Goal: Information Seeking & Learning: Learn about a topic

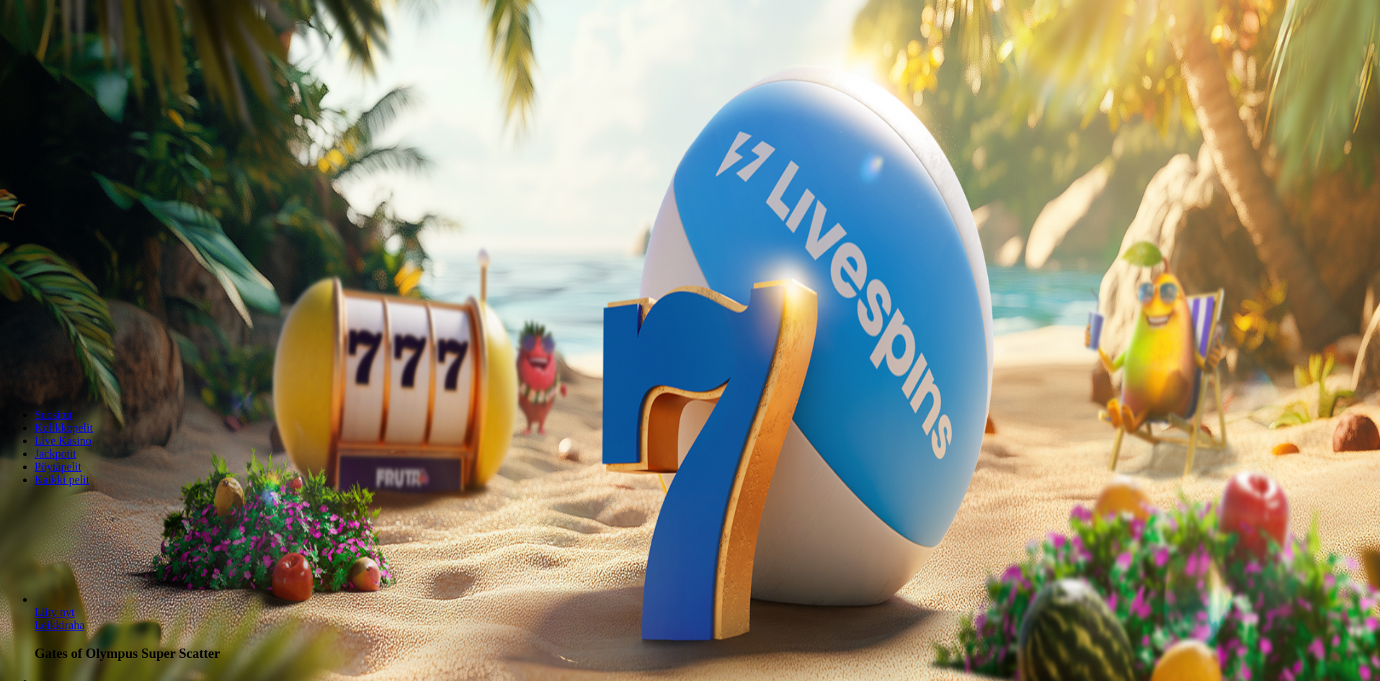
drag, startPoint x: 1305, startPoint y: 647, endPoint x: 1295, endPoint y: 641, distance: 11.4
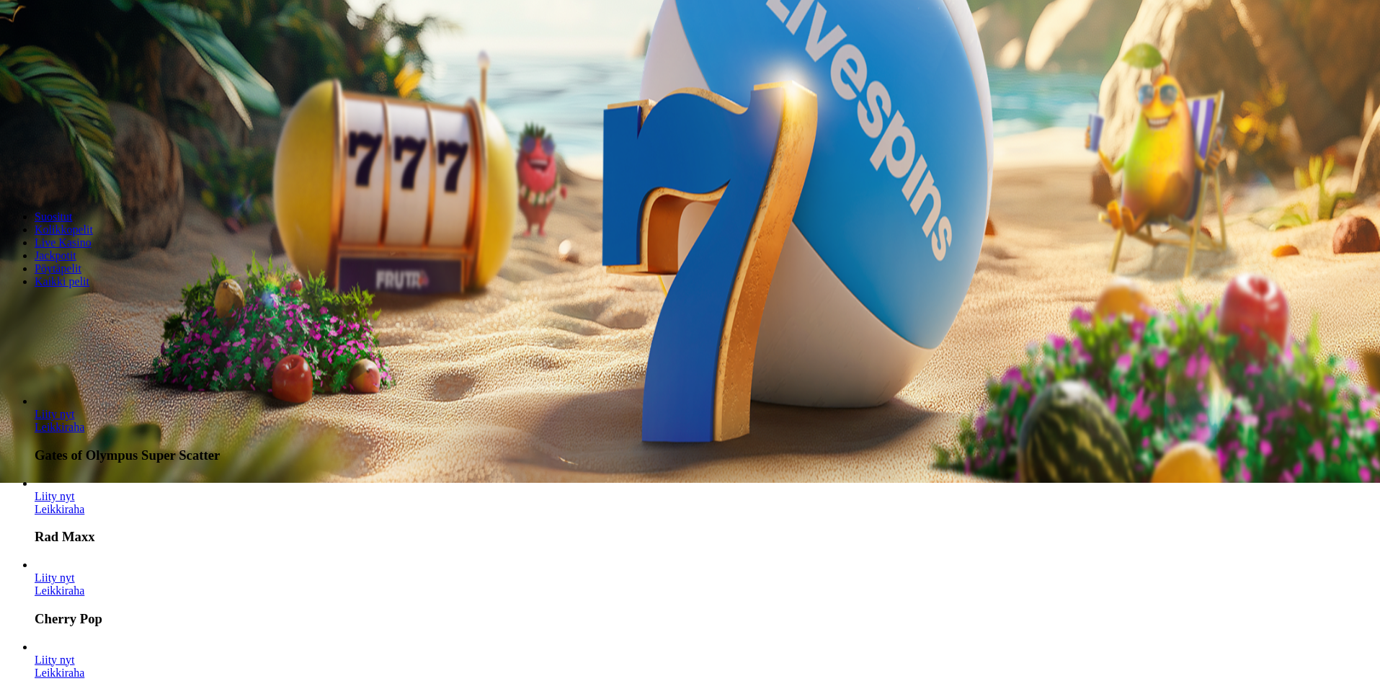
scroll to position [793, 0]
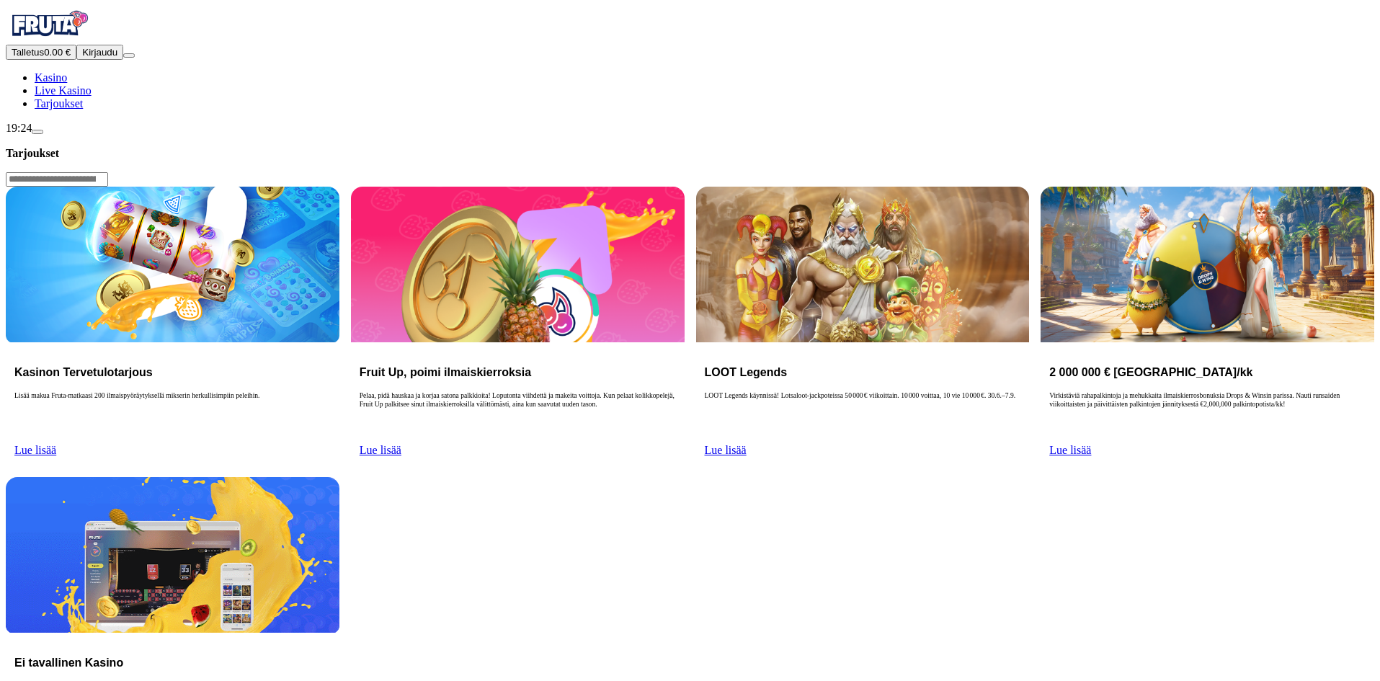
click at [56, 444] on span "Lue lisää" at bounding box center [35, 450] width 42 height 12
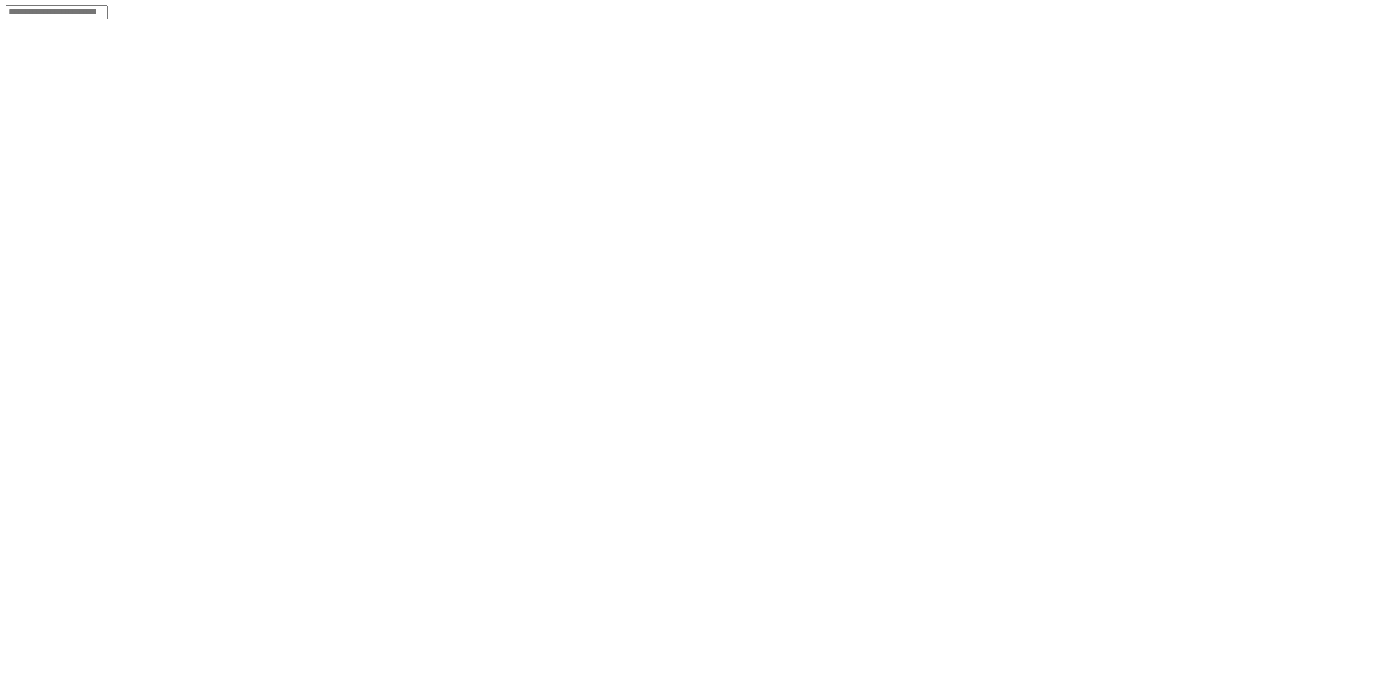
scroll to position [144, 0]
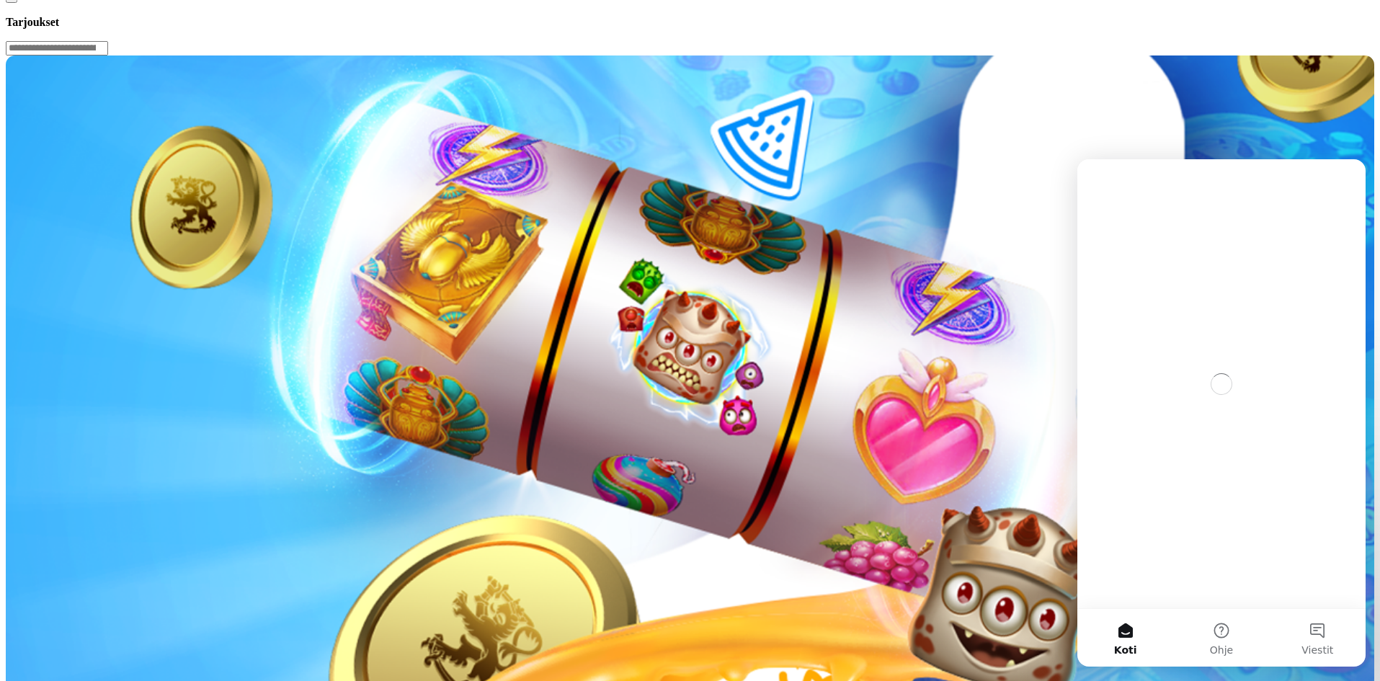
scroll to position [0, 0]
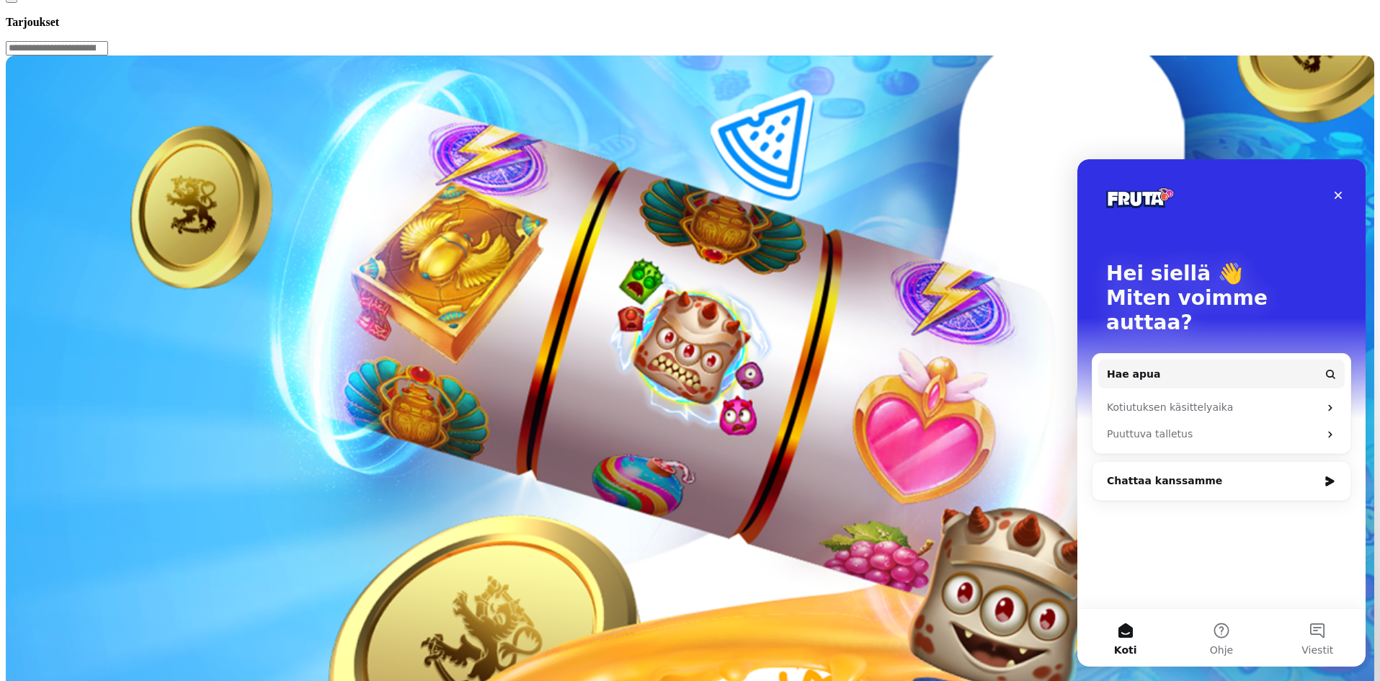
click at [1181, 474] on div "Chattaa kanssamme" at bounding box center [1212, 481] width 211 height 15
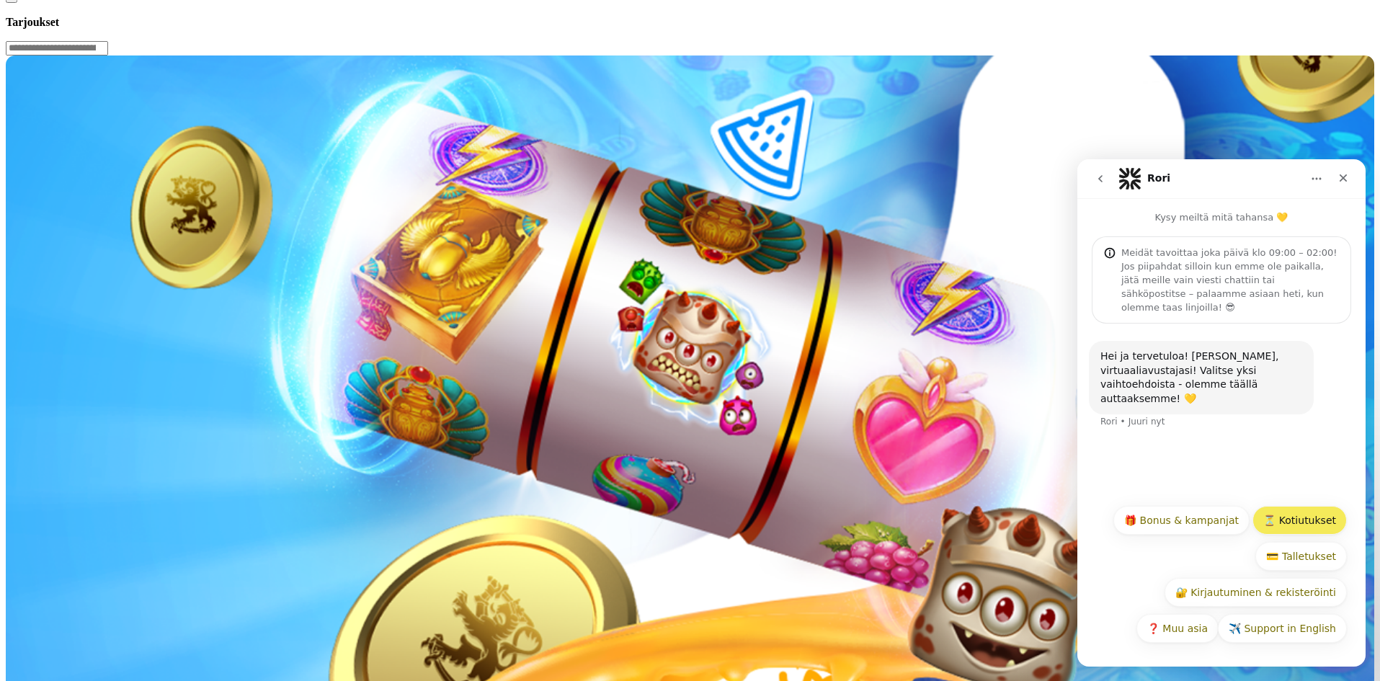
click at [1287, 519] on button "⏳ Kotiutukset" at bounding box center [1300, 520] width 94 height 29
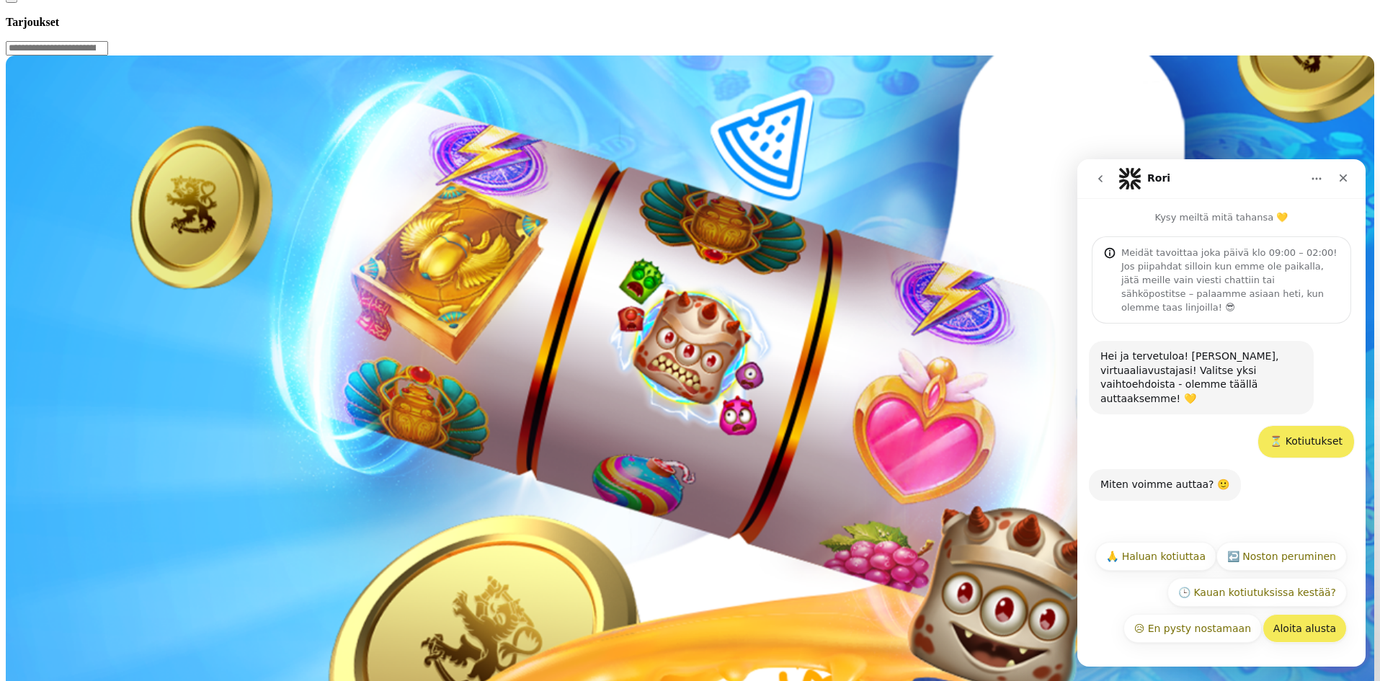
click at [1319, 626] on button "Aloita alusta" at bounding box center [1305, 628] width 84 height 29
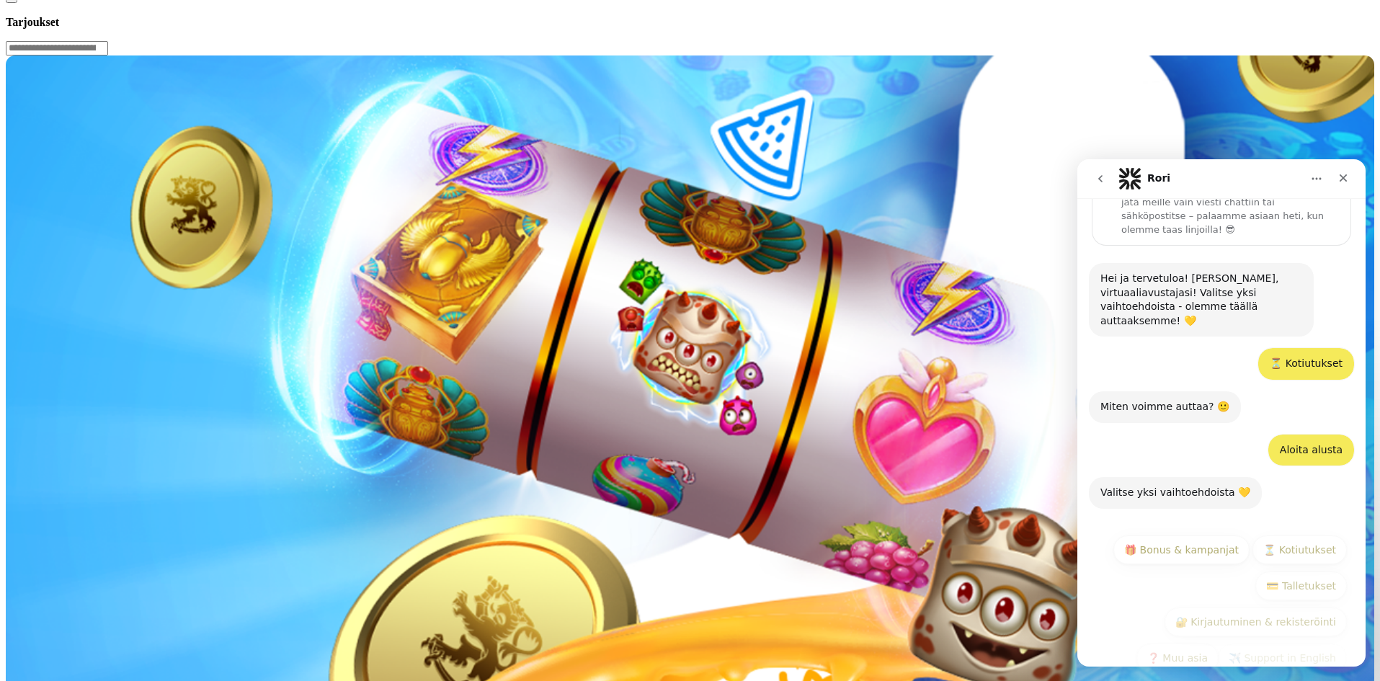
scroll to position [79, 0]
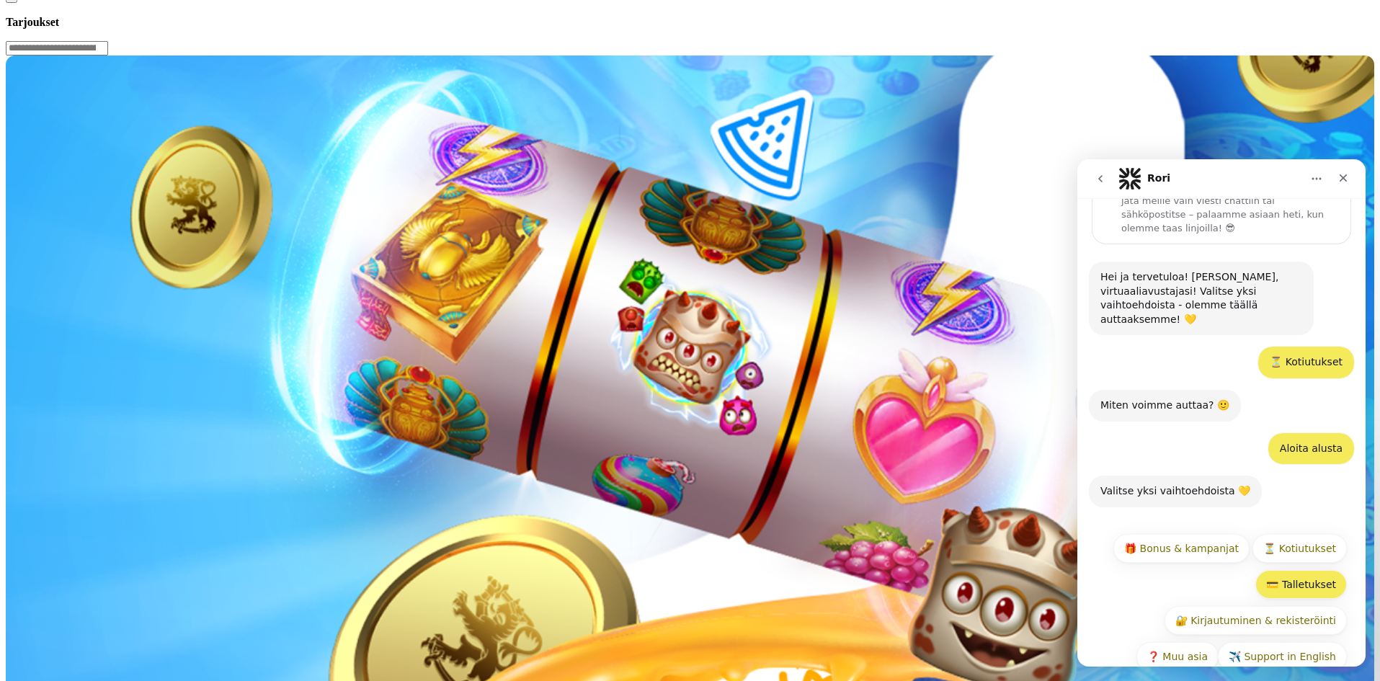
click at [1291, 570] on button "💳 Talletukset" at bounding box center [1302, 584] width 92 height 29
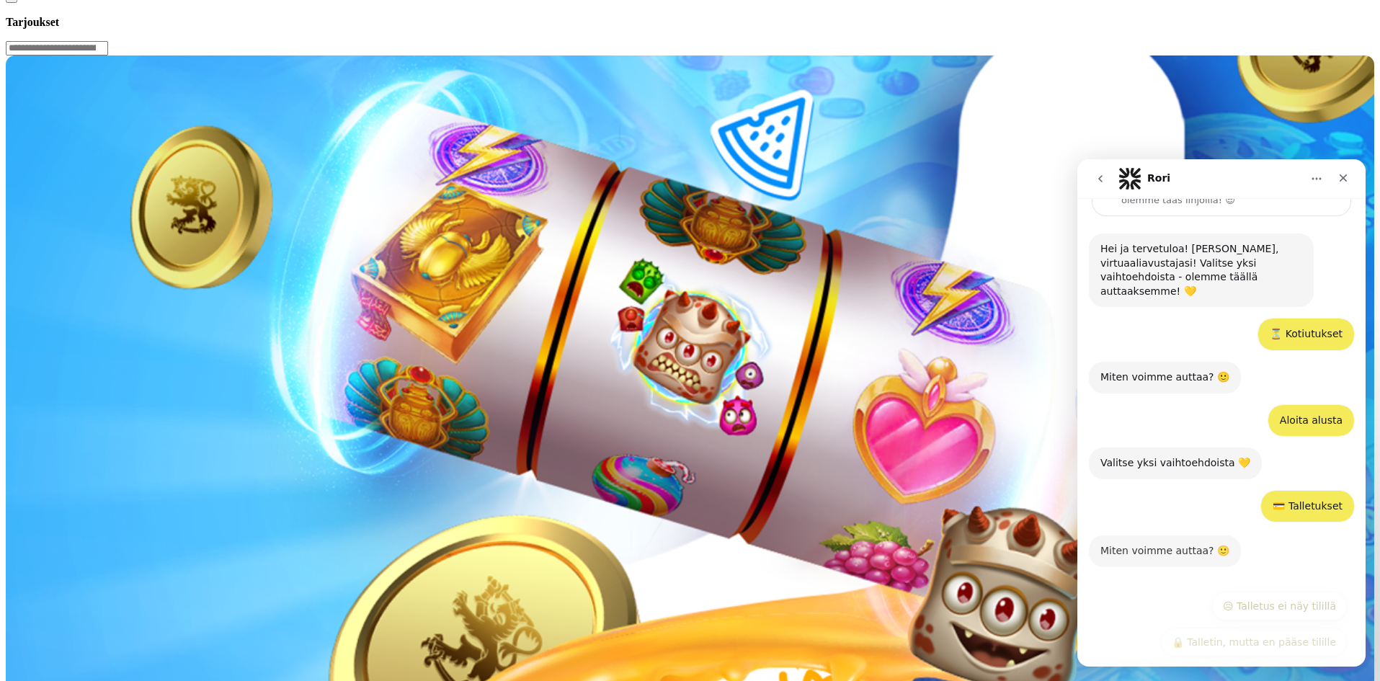
scroll to position [129, 0]
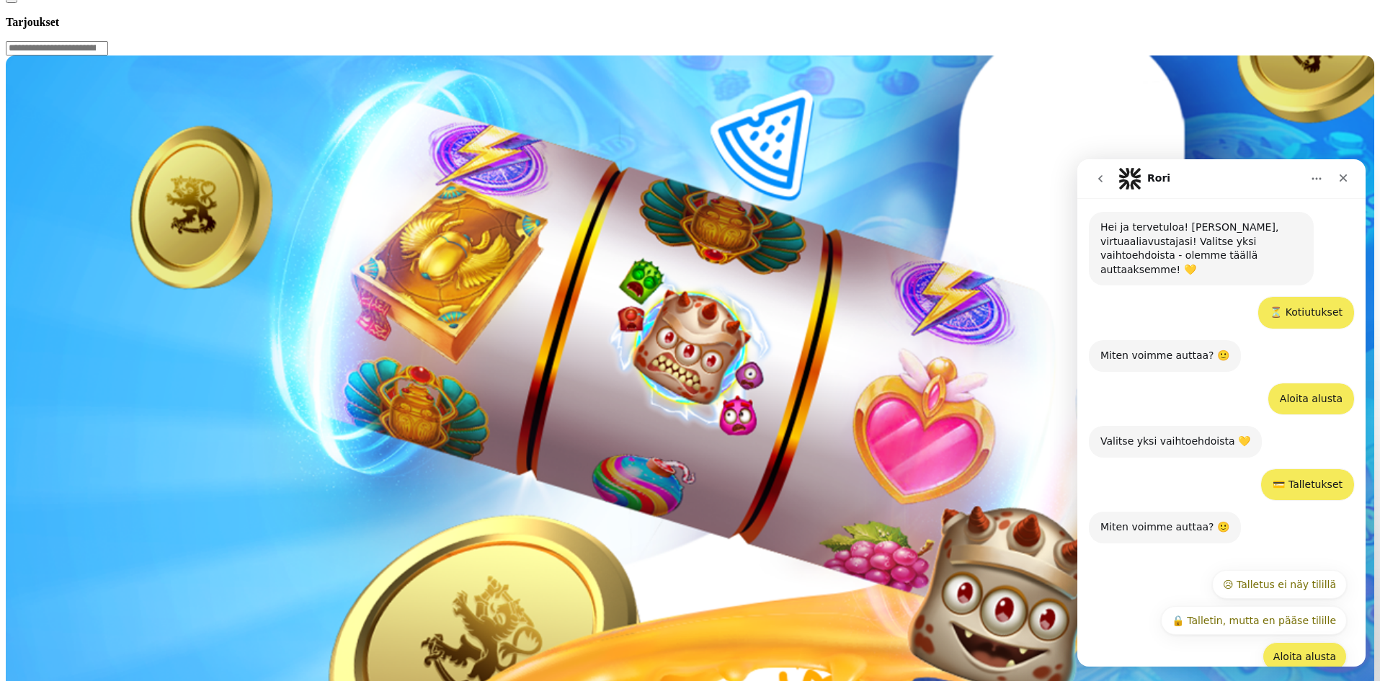
click at [1308, 642] on button "Aloita alusta" at bounding box center [1305, 656] width 84 height 29
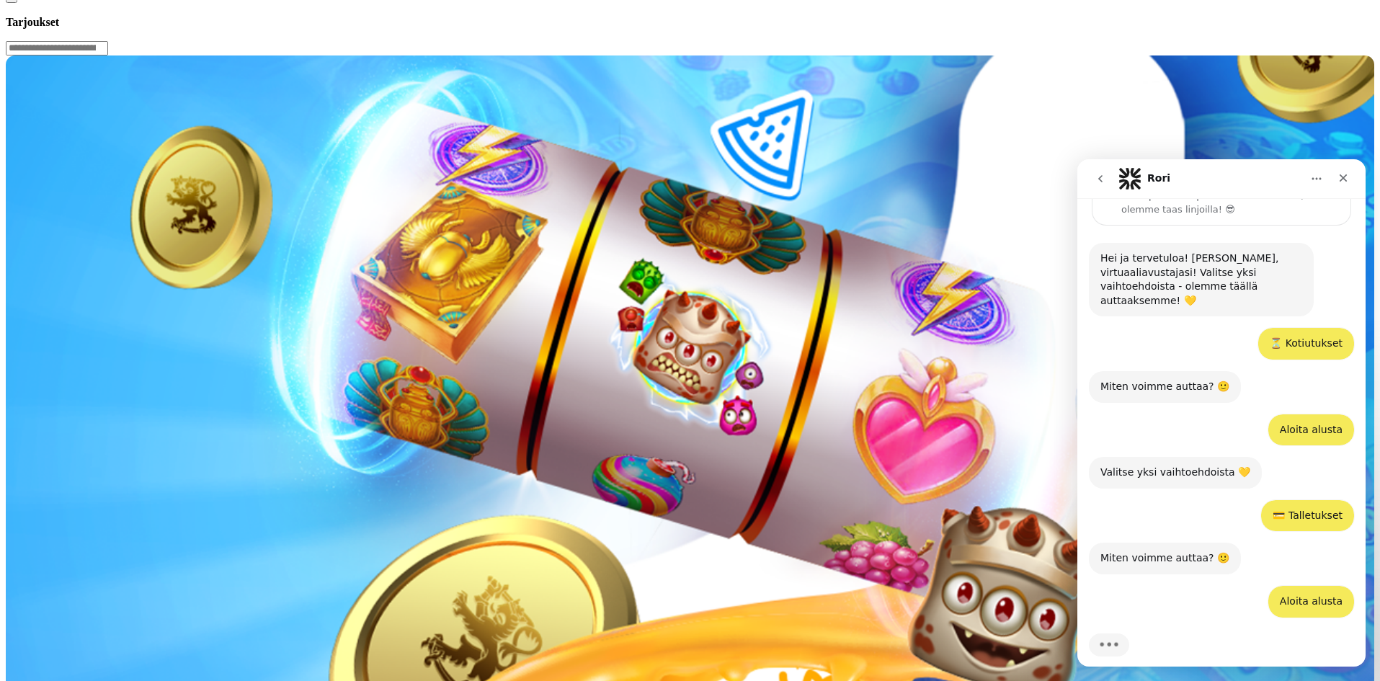
scroll to position [97, 0]
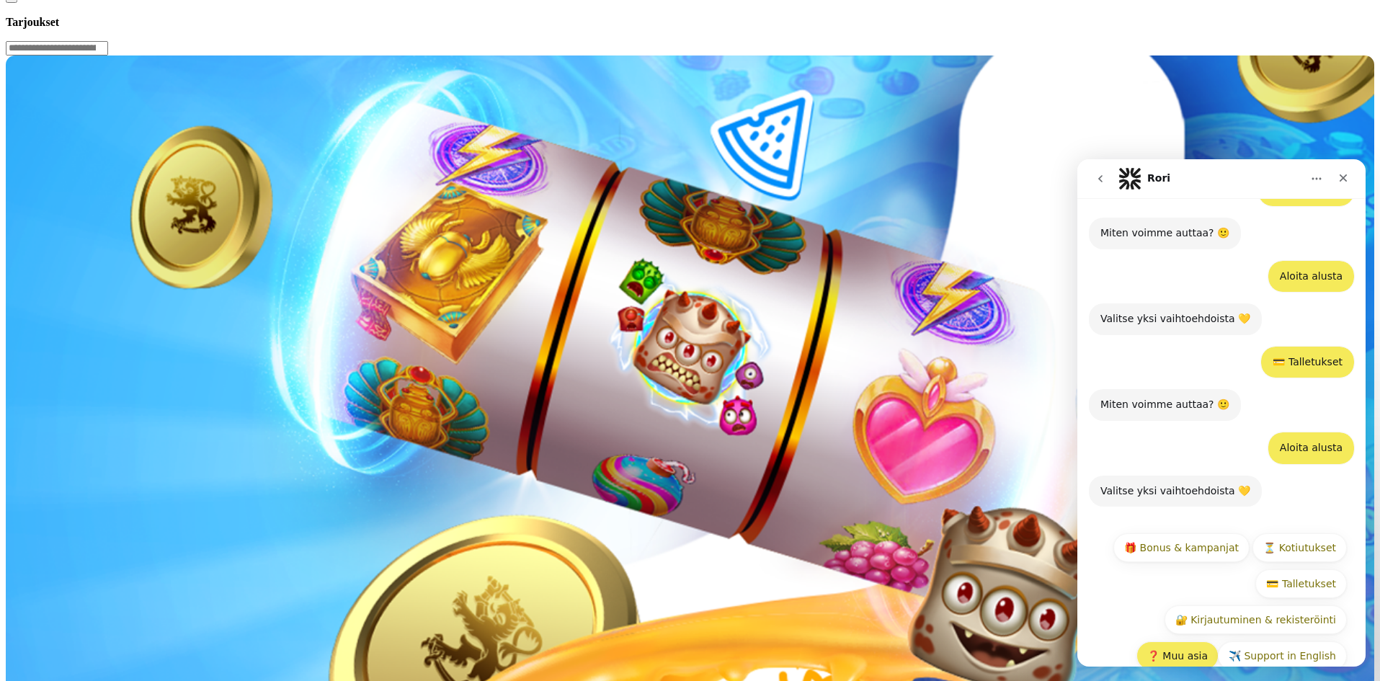
click at [1170, 642] on button "❓ Muu asia" at bounding box center [1178, 656] width 82 height 29
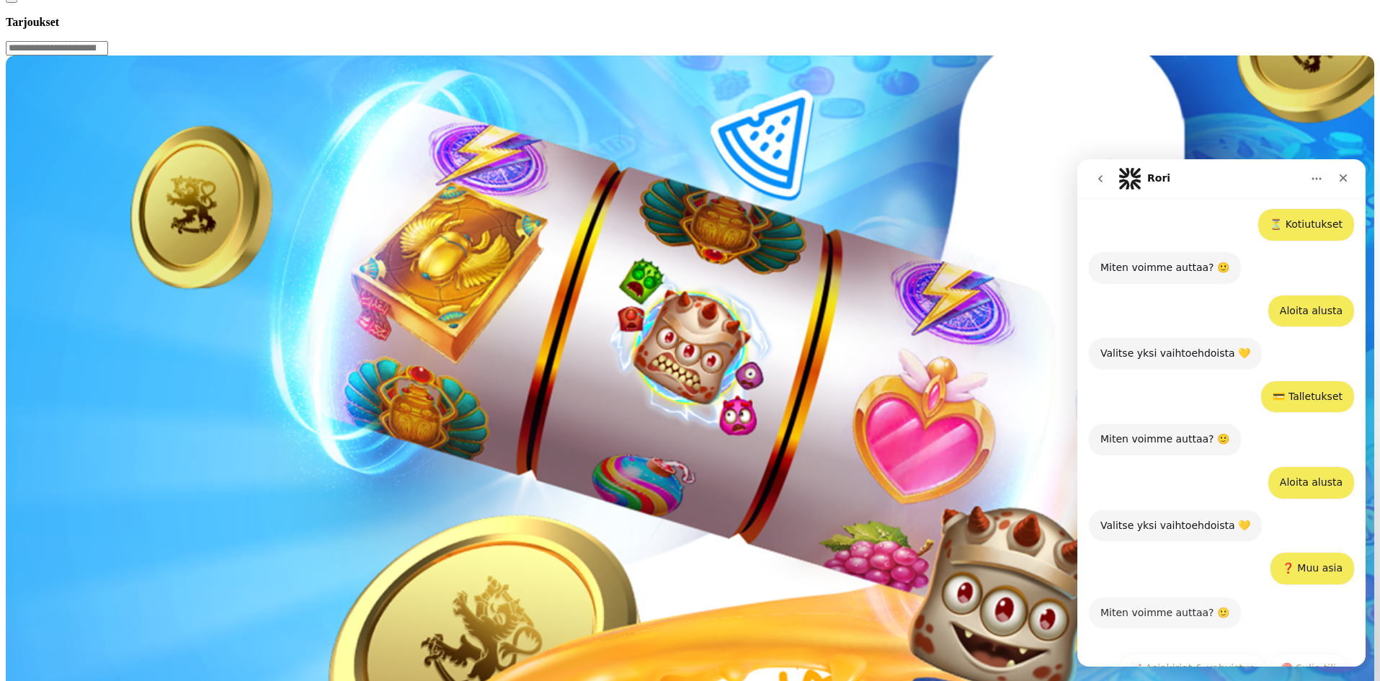
scroll to position [337, 0]
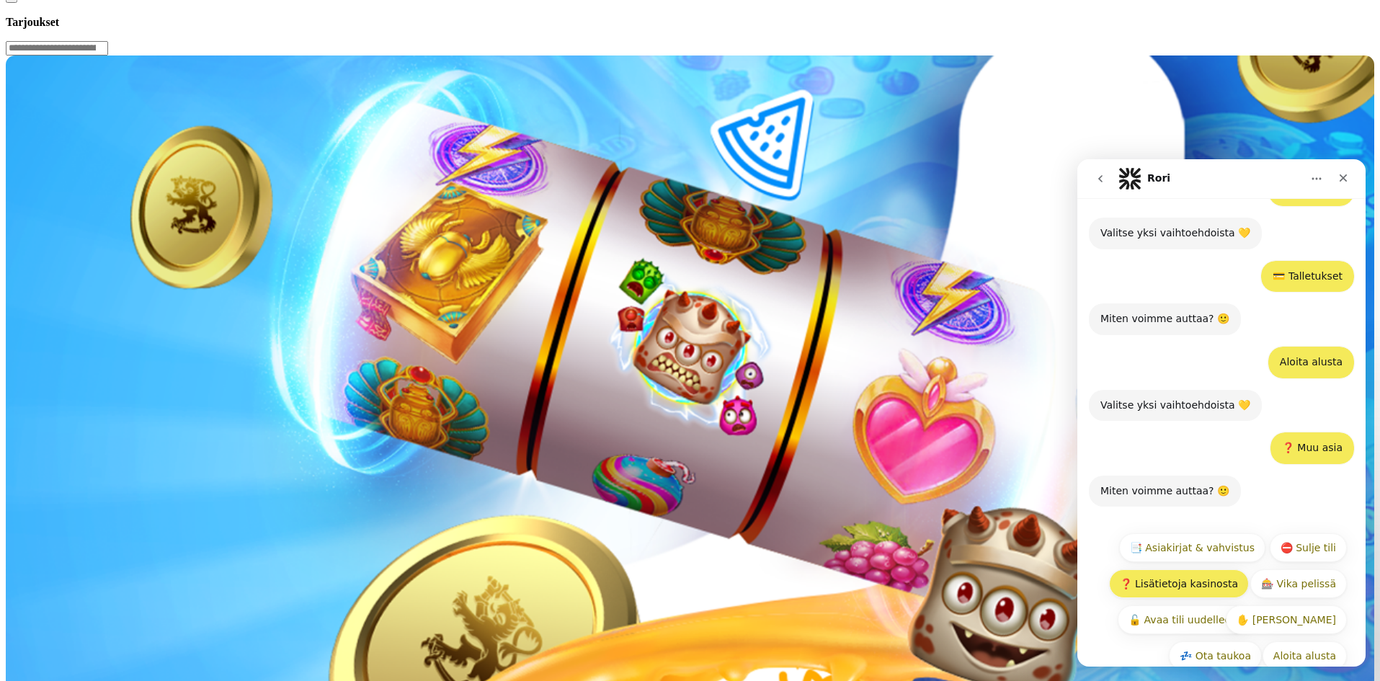
click at [1200, 569] on button "❓ Lisätietoja kasinosta" at bounding box center [1179, 583] width 140 height 29
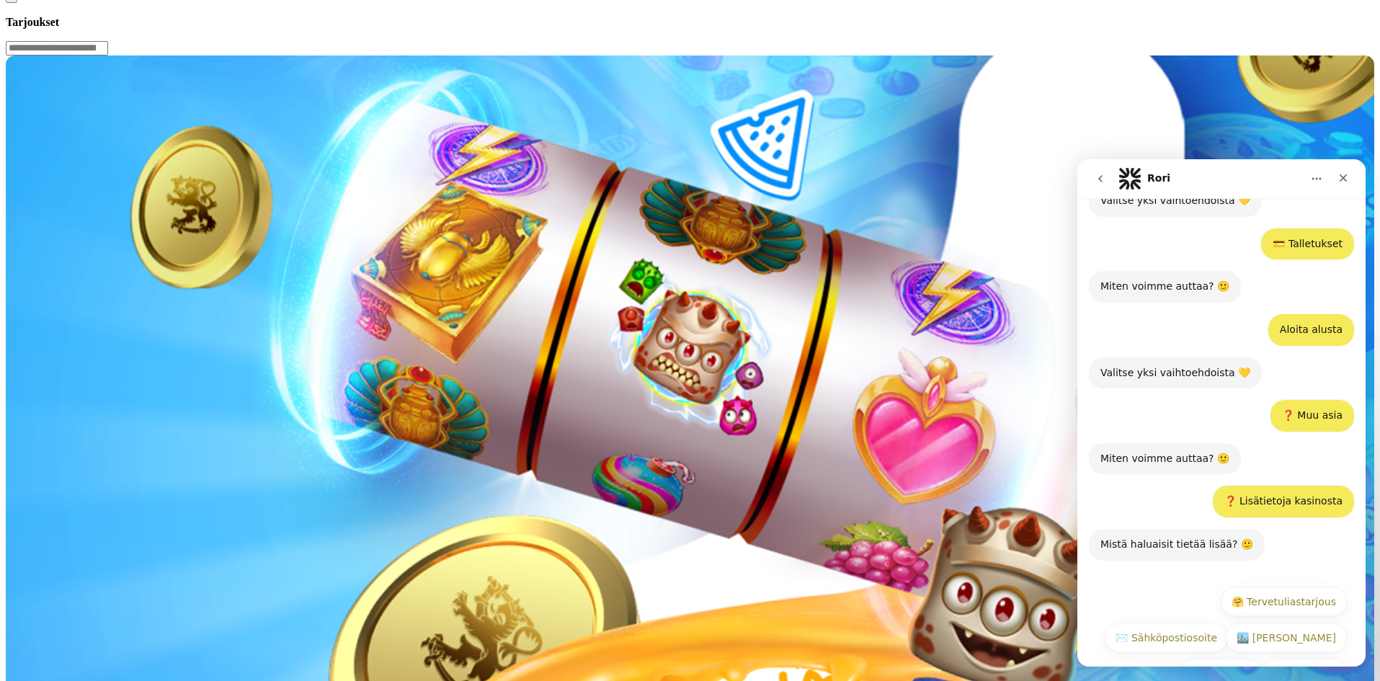
scroll to position [387, 0]
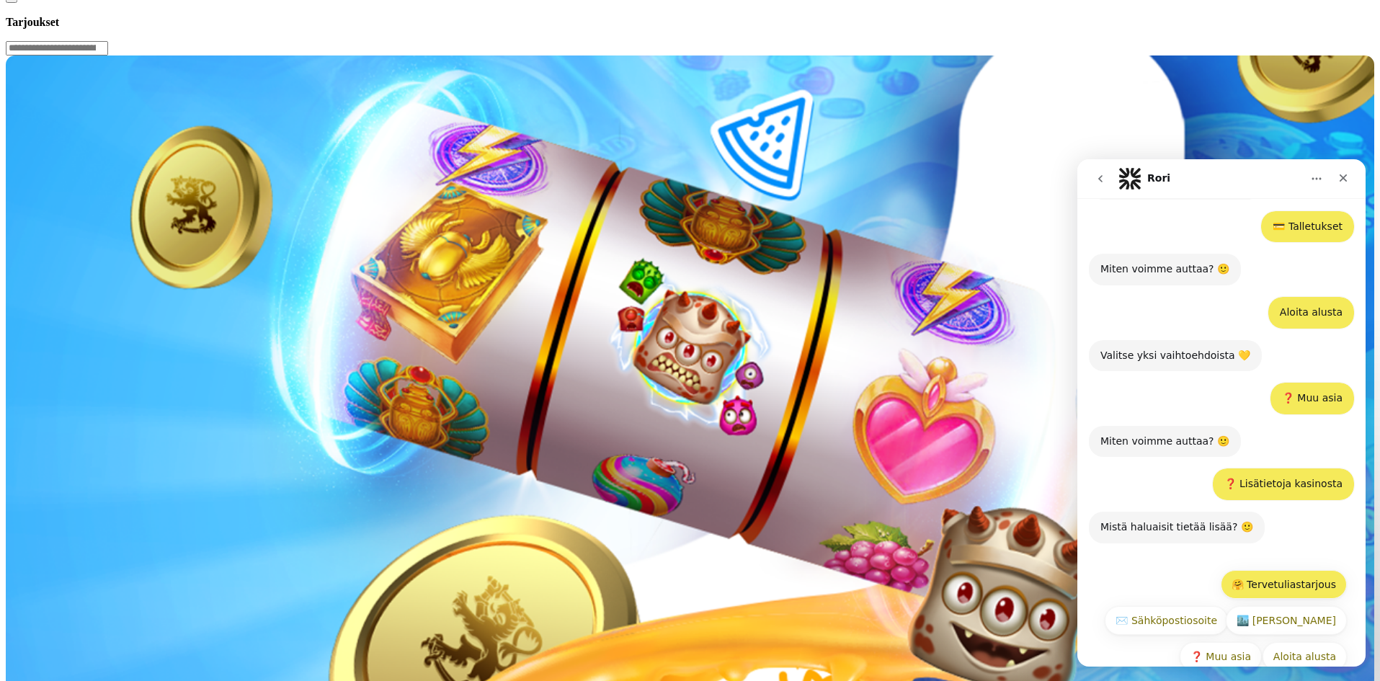
click at [1271, 570] on button "🤗 Tervetuliastarjous" at bounding box center [1284, 584] width 126 height 29
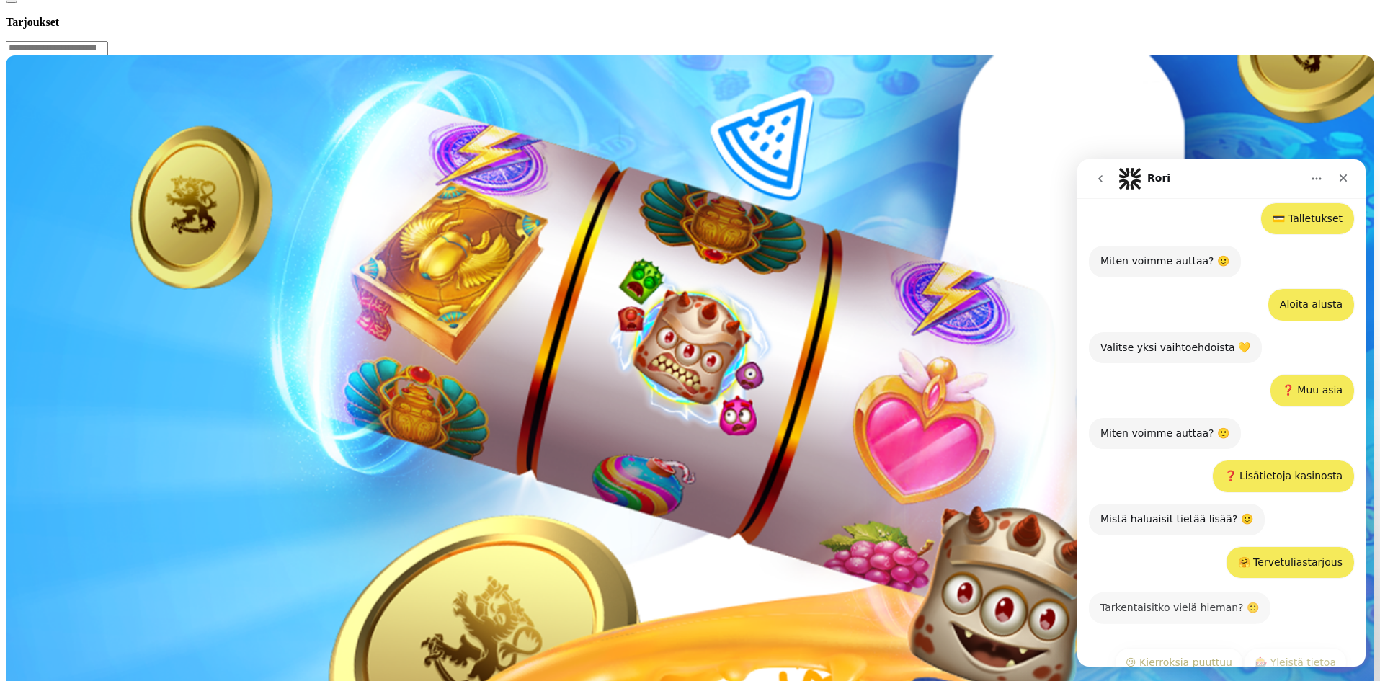
scroll to position [473, 0]
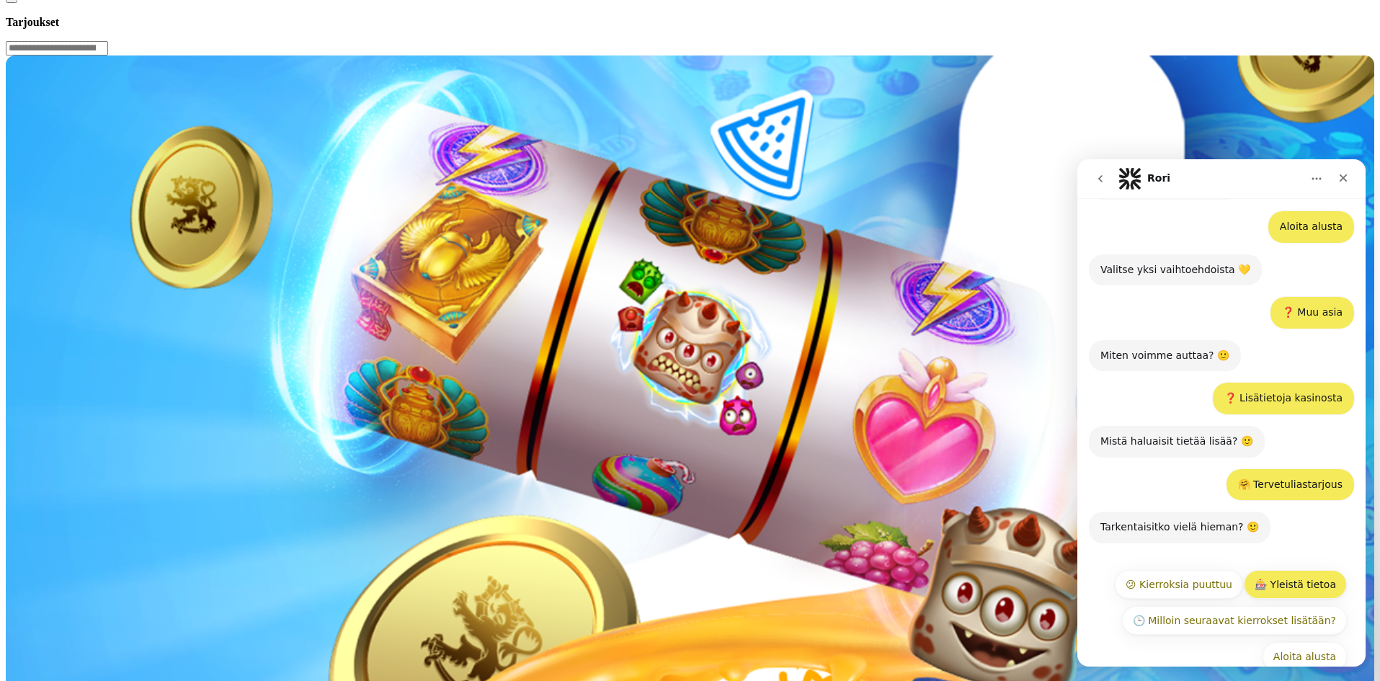
click at [1316, 570] on button "🎰 Yleistä tietoa" at bounding box center [1295, 584] width 103 height 29
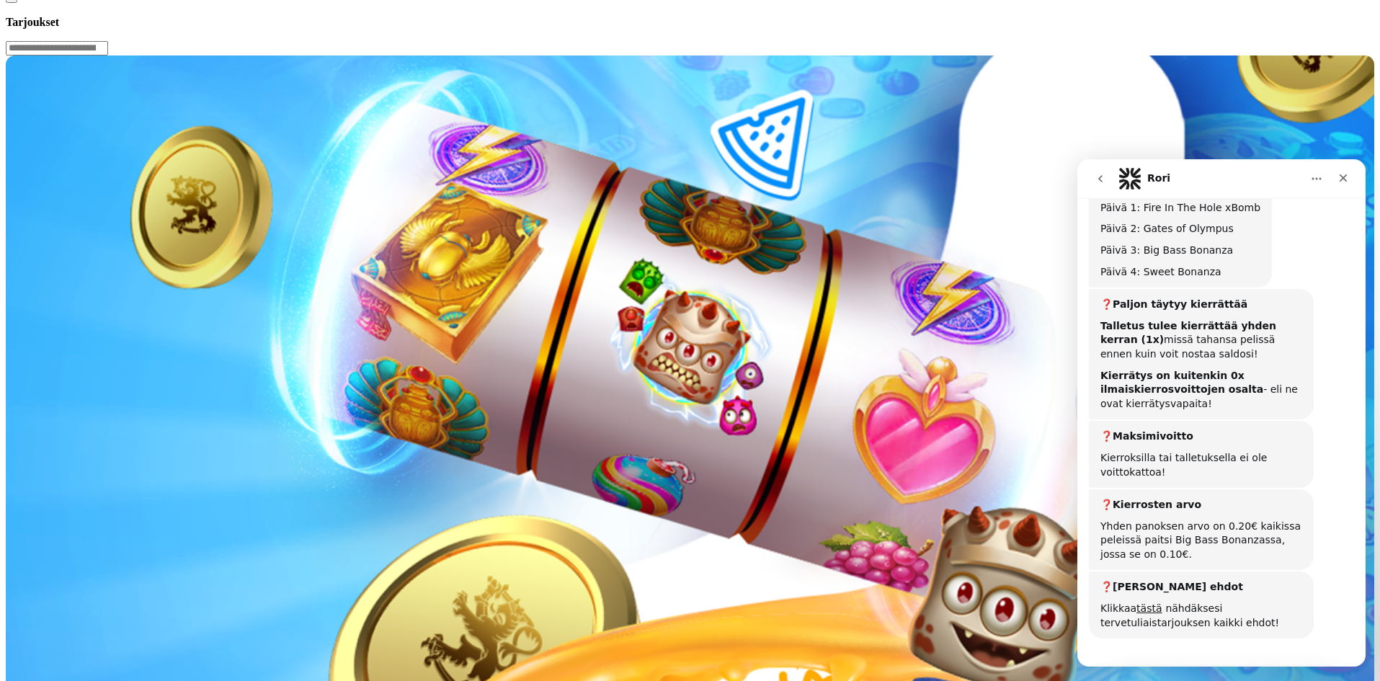
scroll to position [1192, 0]
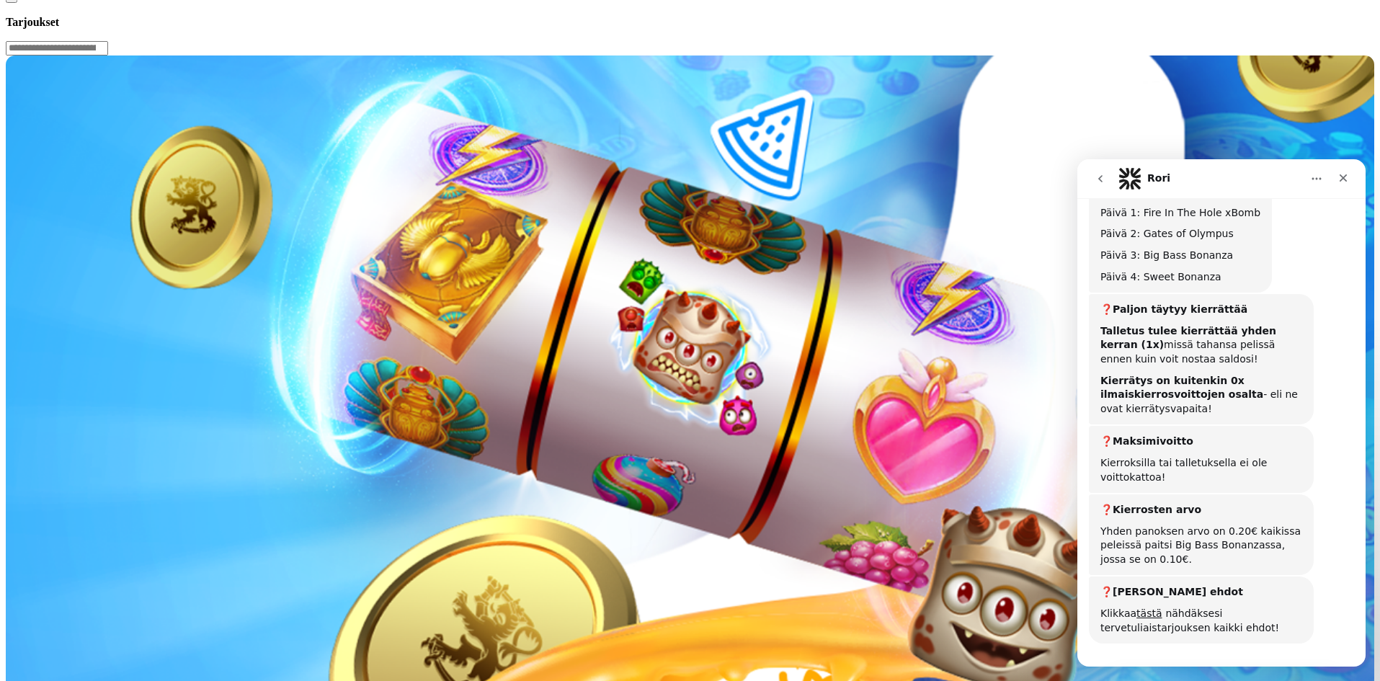
click at [1347, 183] on icon "Sulje" at bounding box center [1344, 178] width 12 height 12
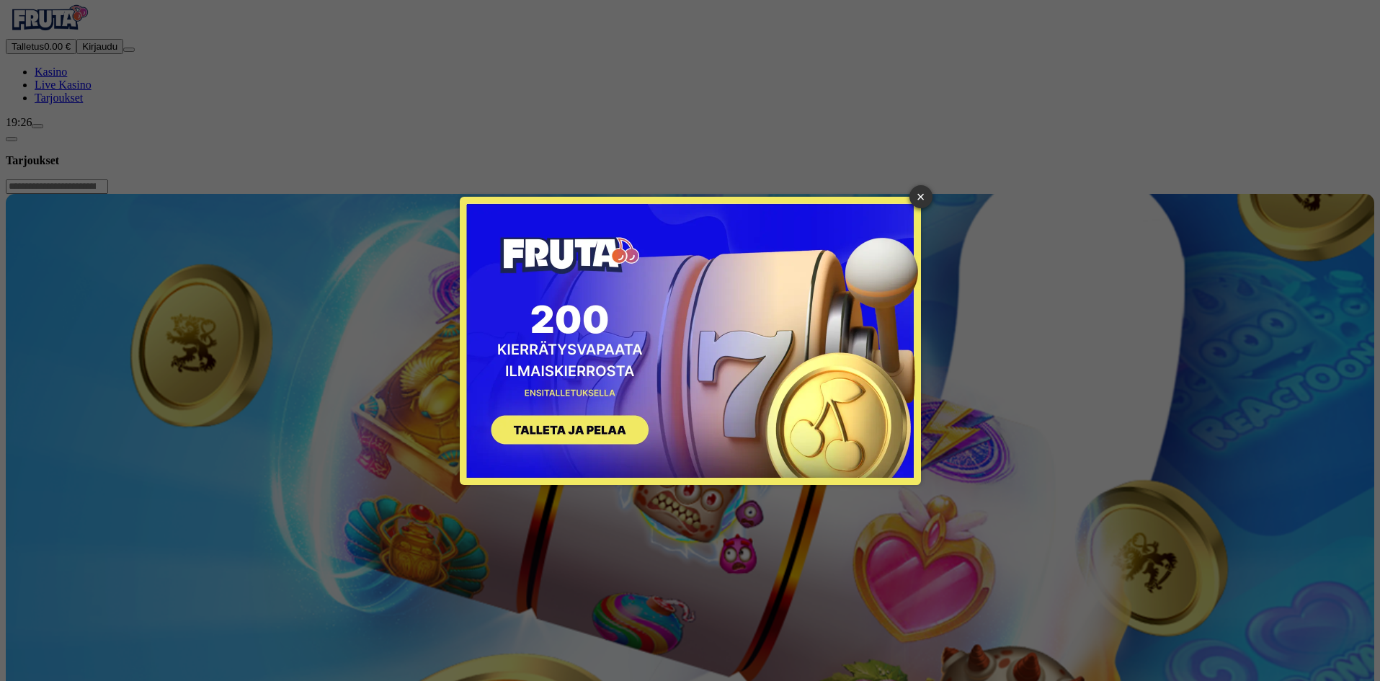
scroll to position [0, 0]
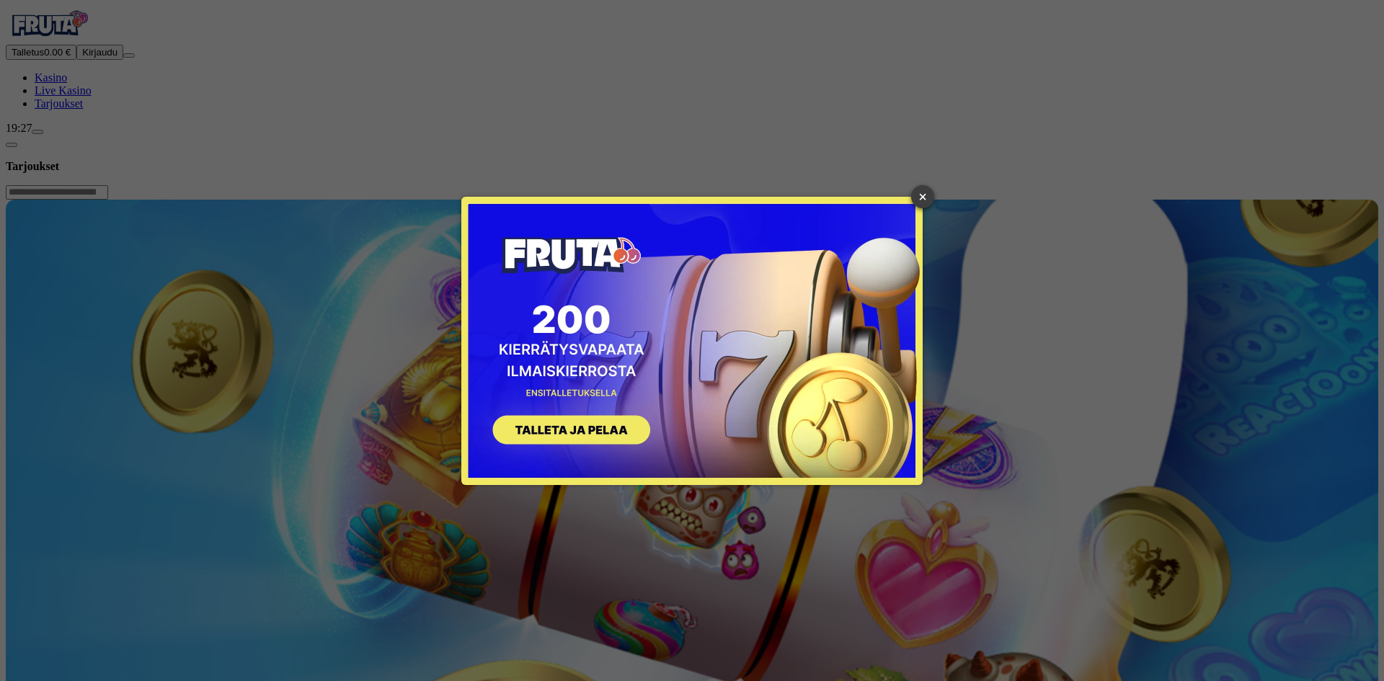
click at [921, 193] on link "×" at bounding box center [922, 196] width 23 height 23
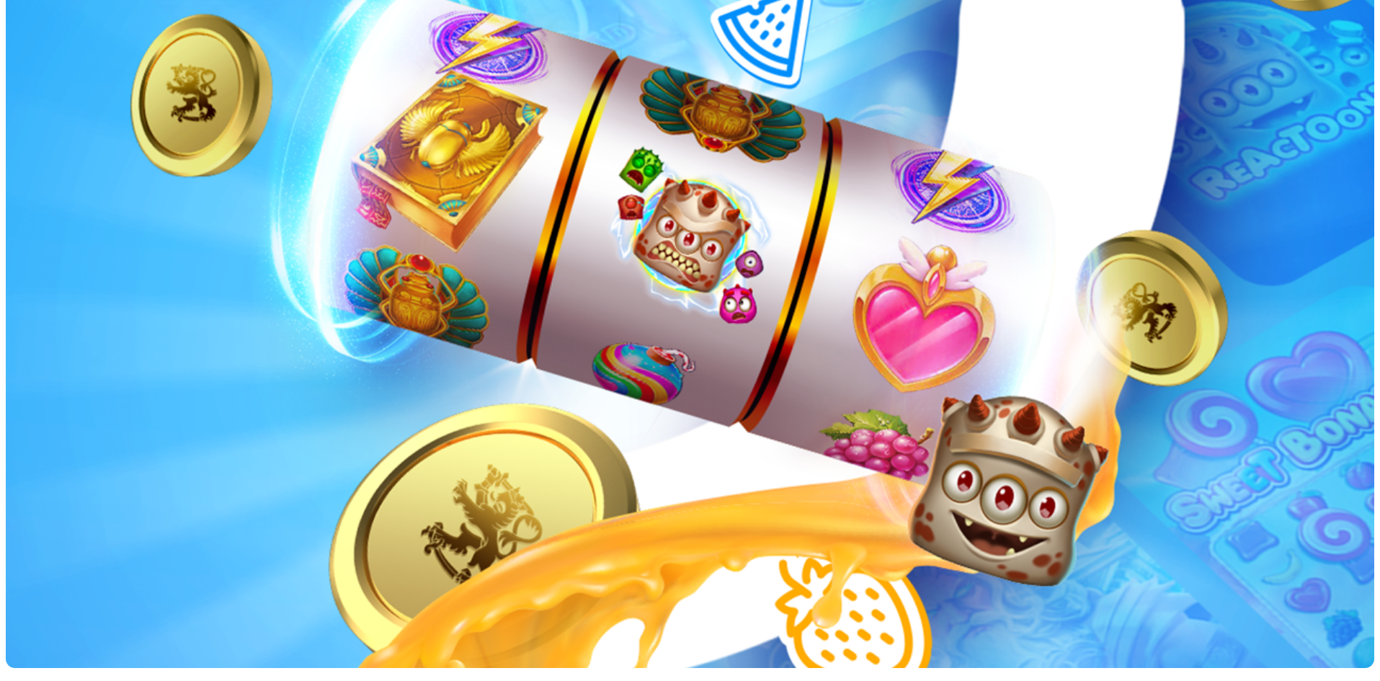
scroll to position [360, 0]
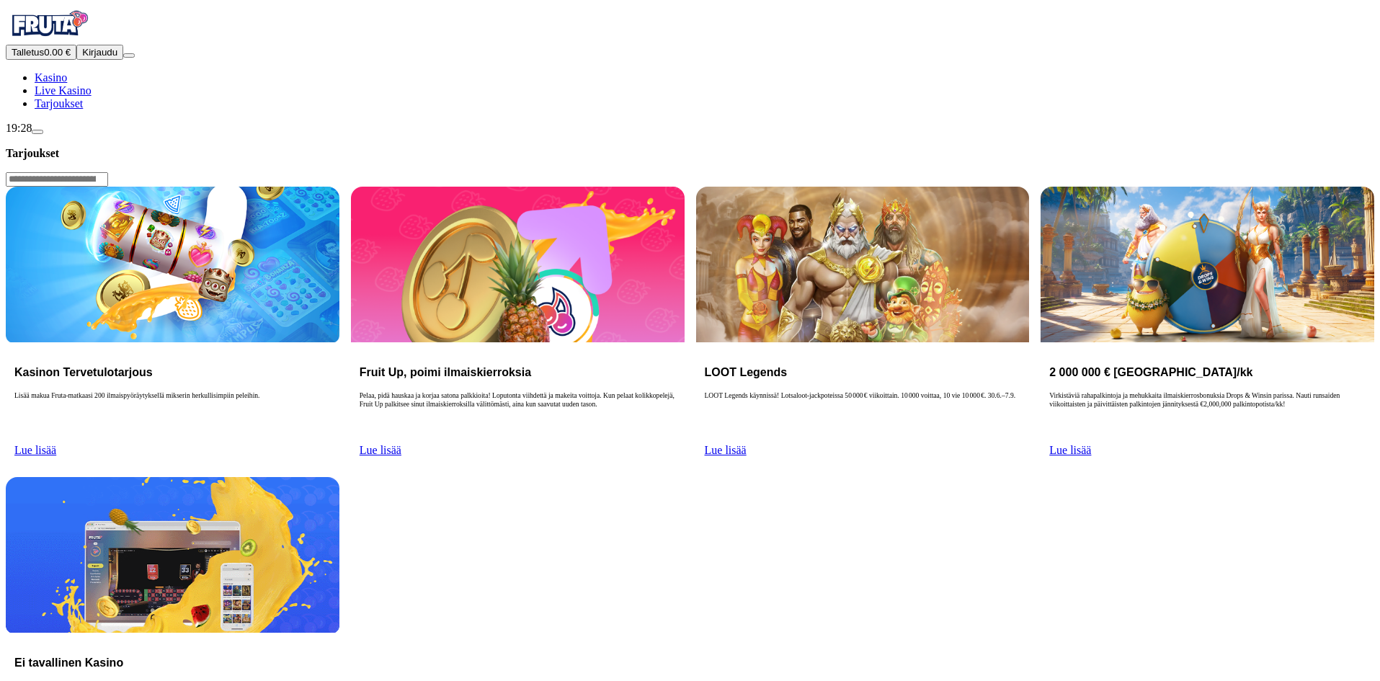
click at [402, 444] on link "Lue lisää" at bounding box center [381, 450] width 42 height 12
click at [75, 97] on link "Live Kasino" at bounding box center [63, 90] width 57 height 12
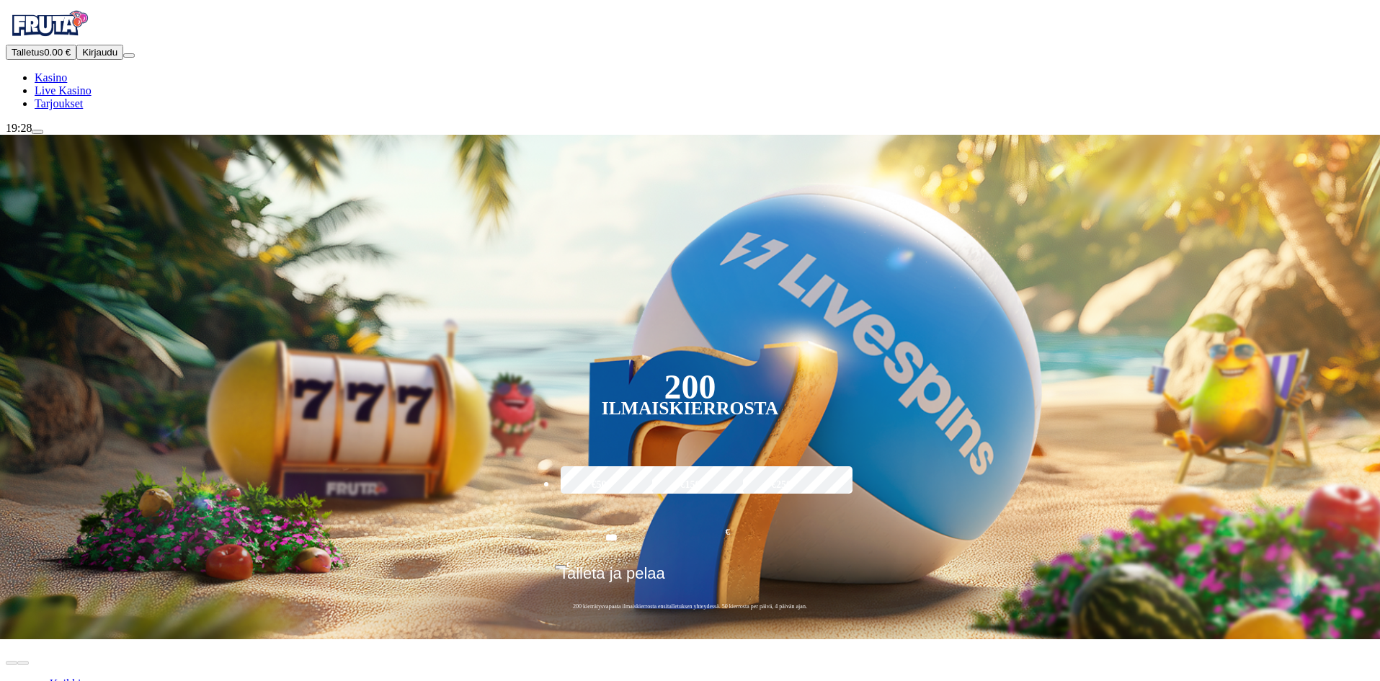
click at [67, 84] on link "Kasino" at bounding box center [51, 77] width 32 height 12
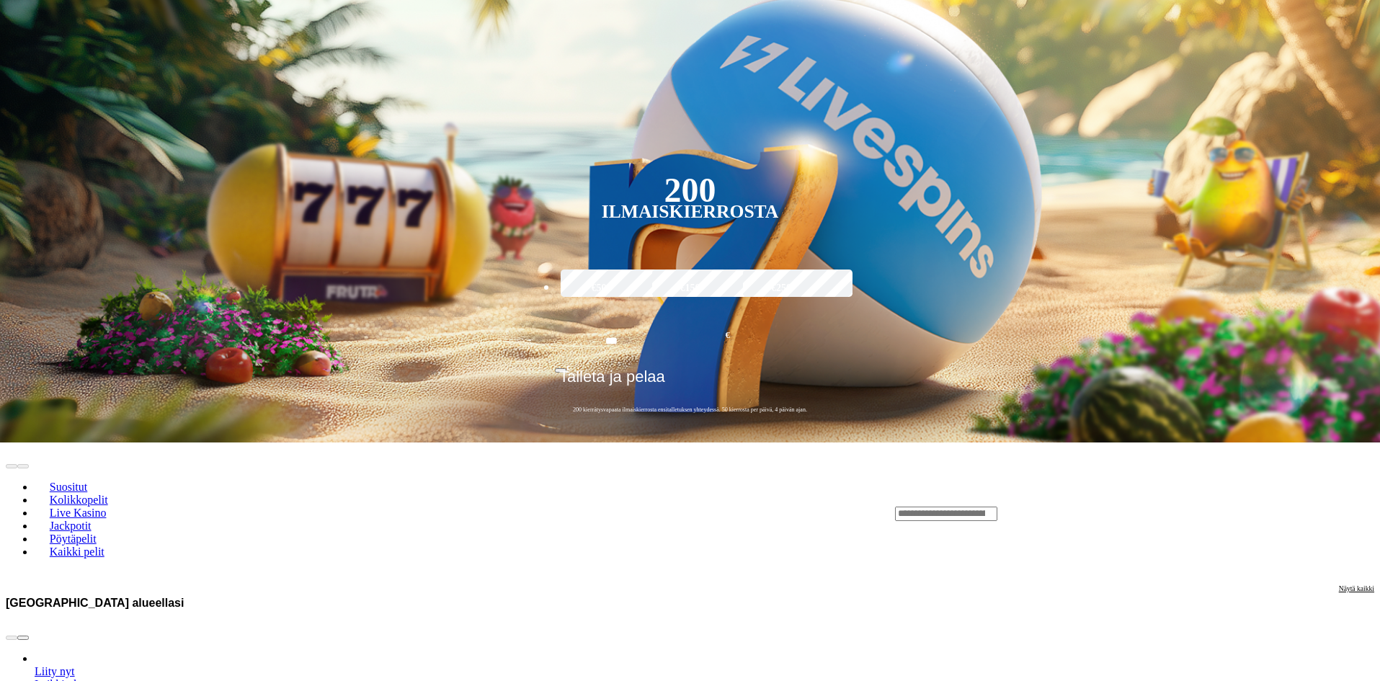
scroll to position [216, 0]
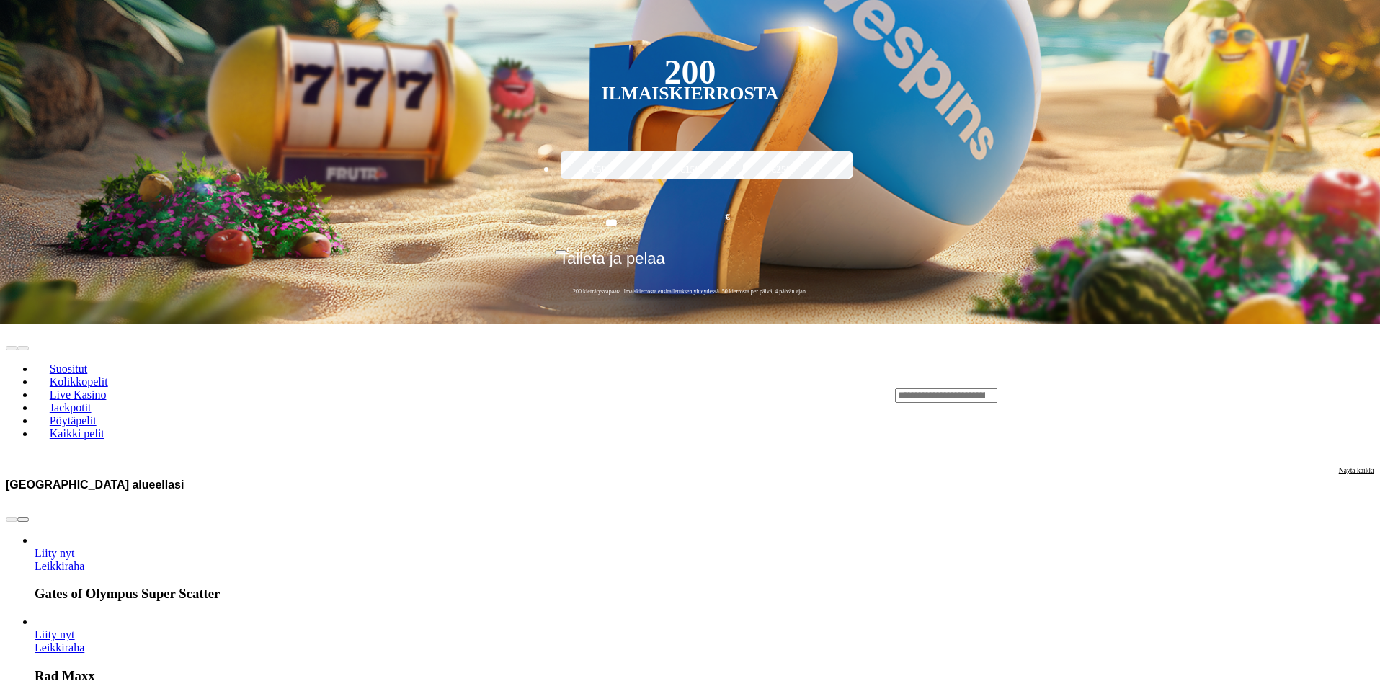
scroll to position [0, 0]
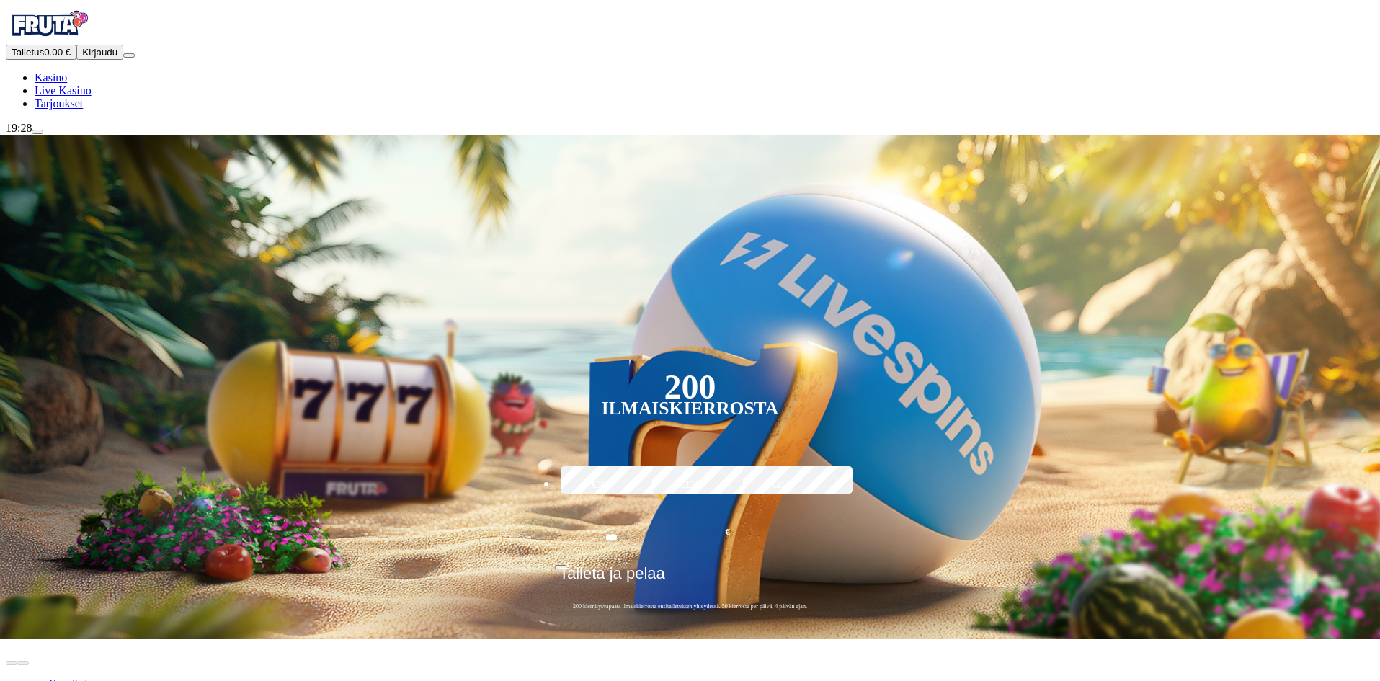
click at [43, 110] on div "Talletus 0.00 € Kirjaudu Kasino Live Kasino Tarjoukset" at bounding box center [690, 78] width 1369 height 66
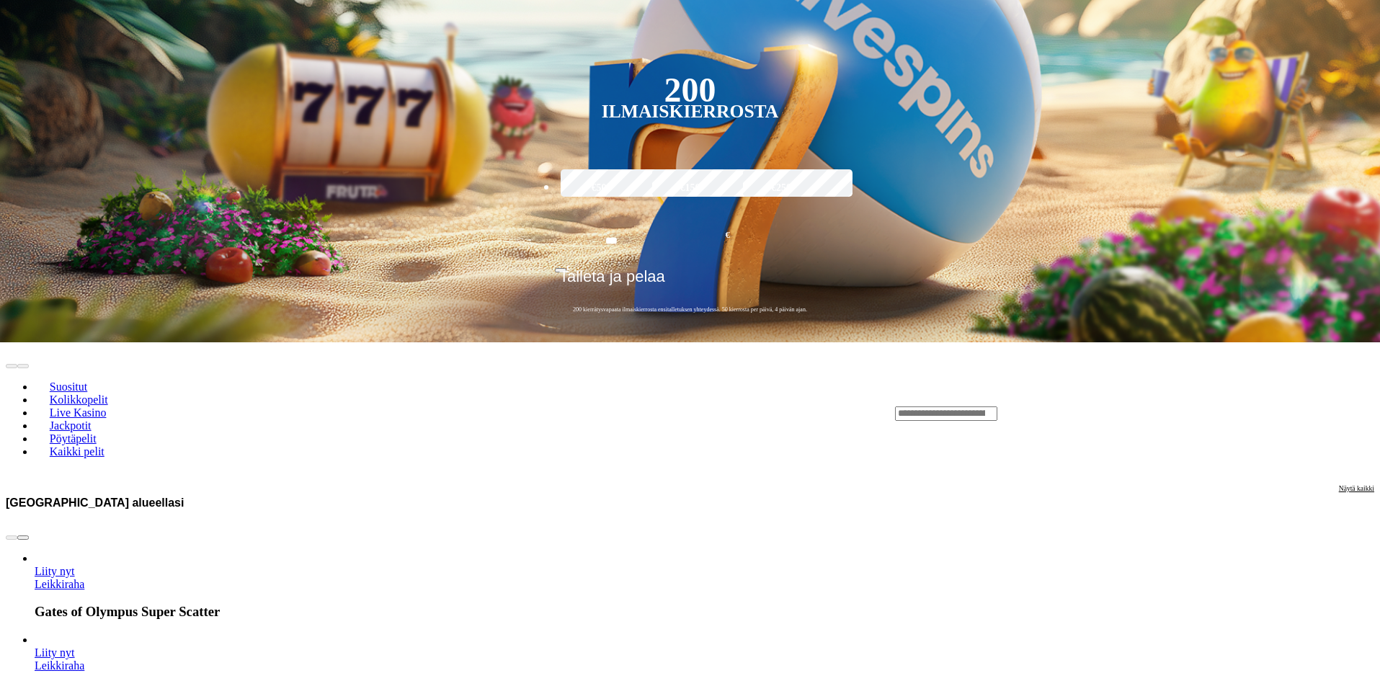
scroll to position [72, 0]
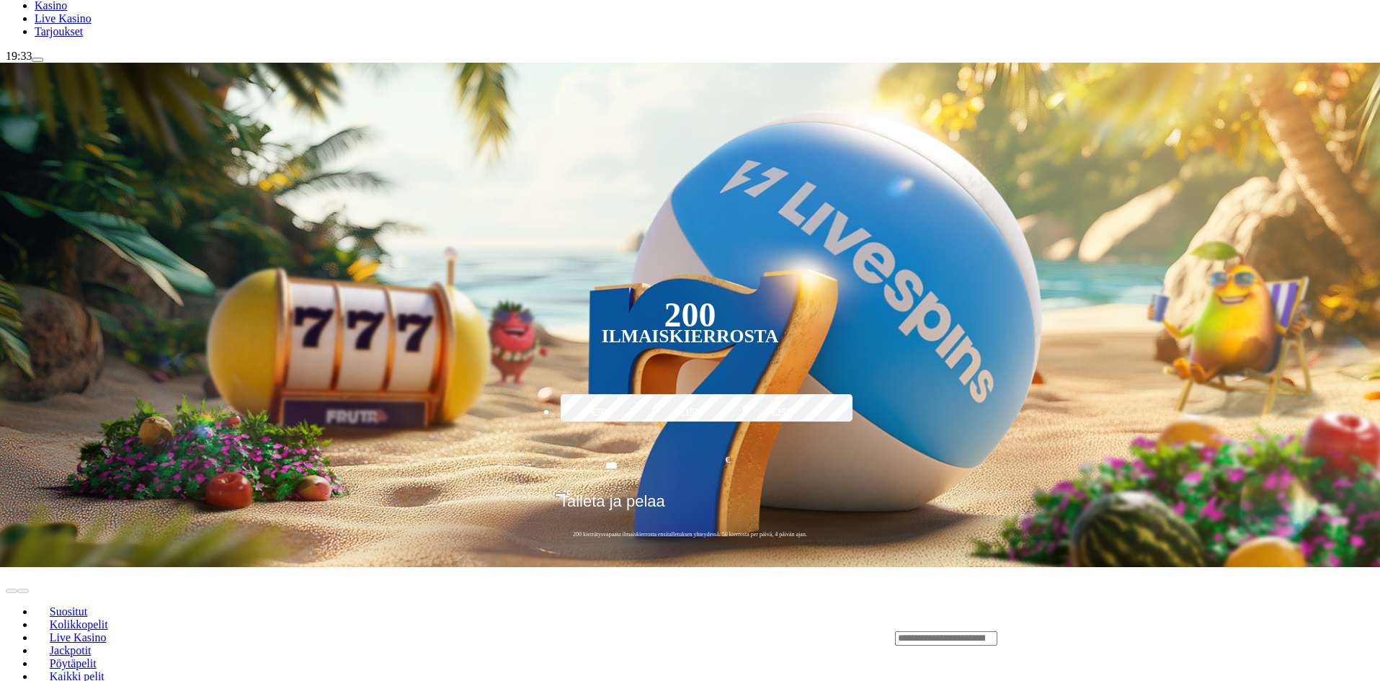
click at [79, 37] on span "Tarjoukset" at bounding box center [59, 31] width 48 height 12
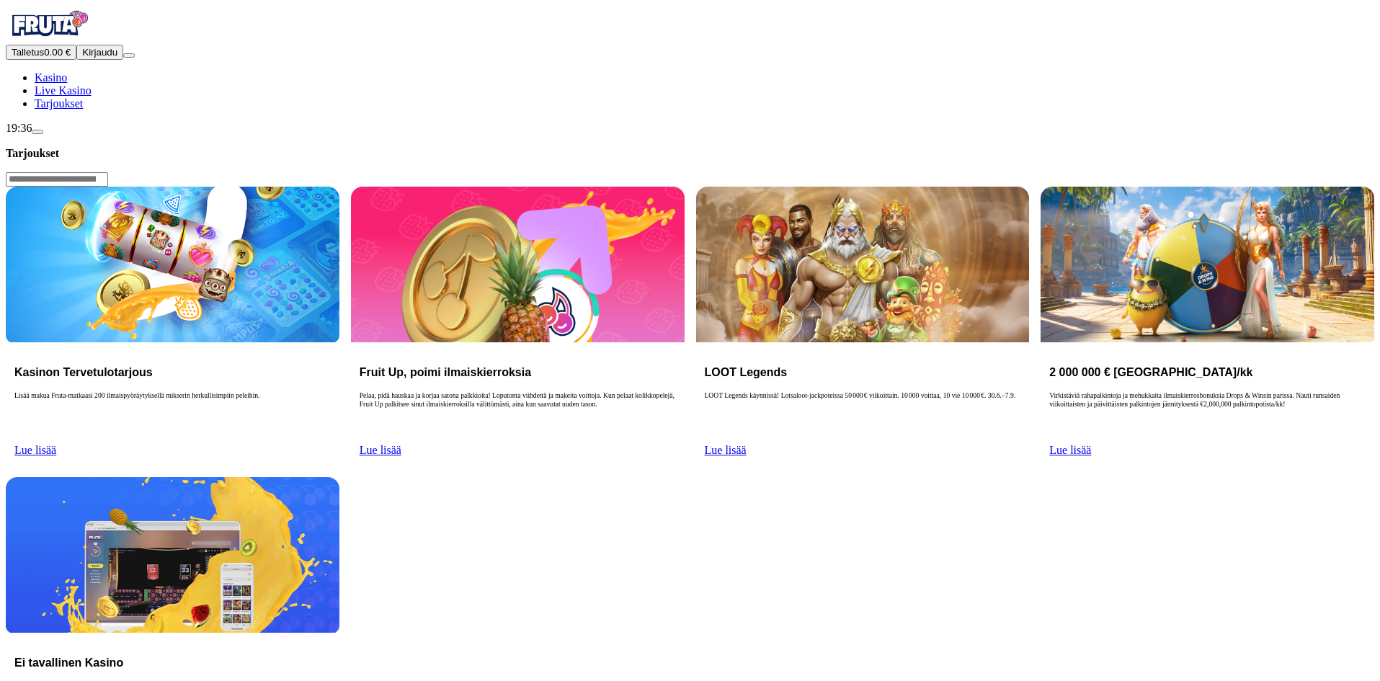
scroll to position [2, 0]
